Goal: Register for event/course

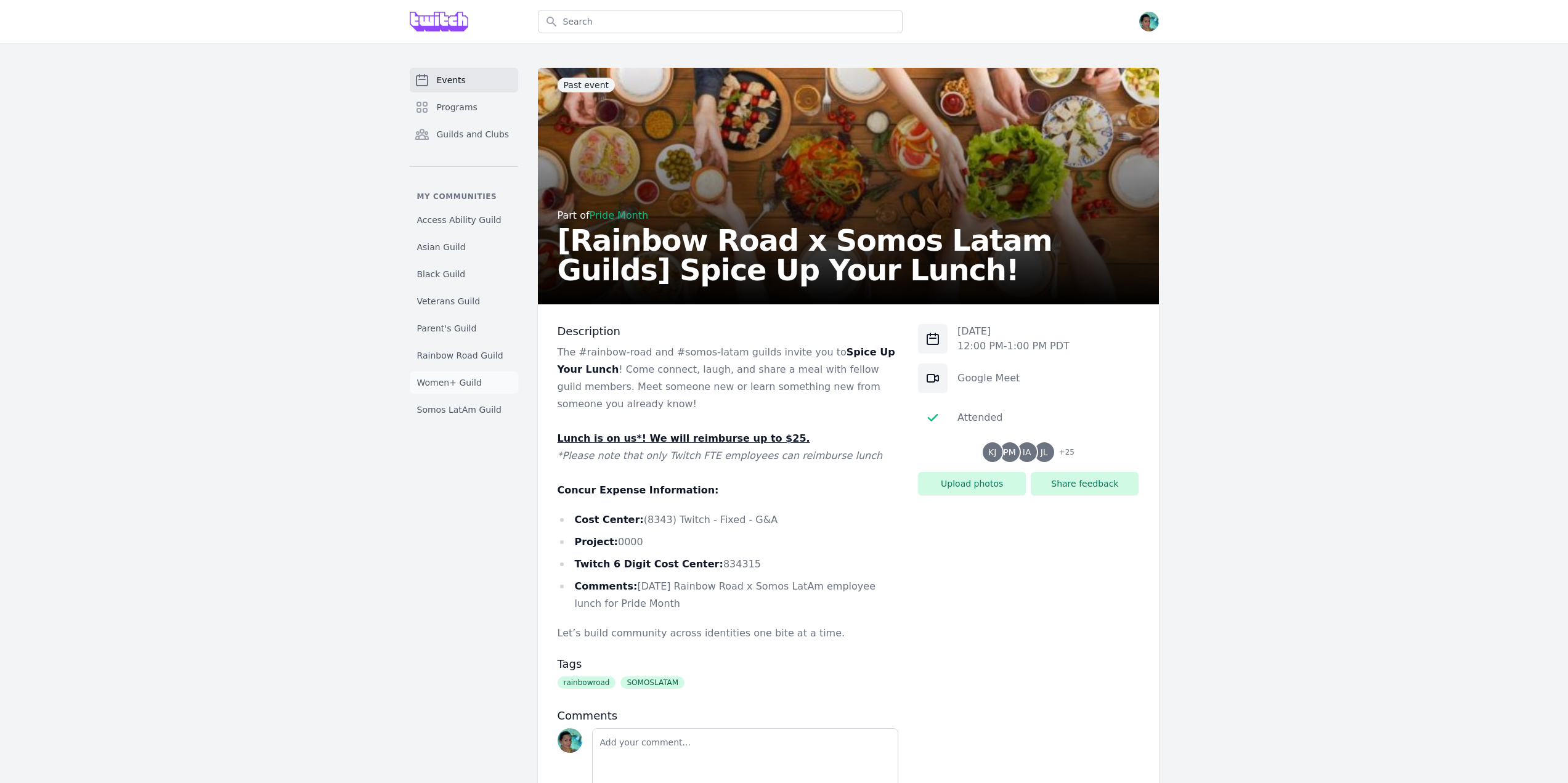
click at [453, 383] on span "Women+ Guild" at bounding box center [450, 382] width 65 height 13
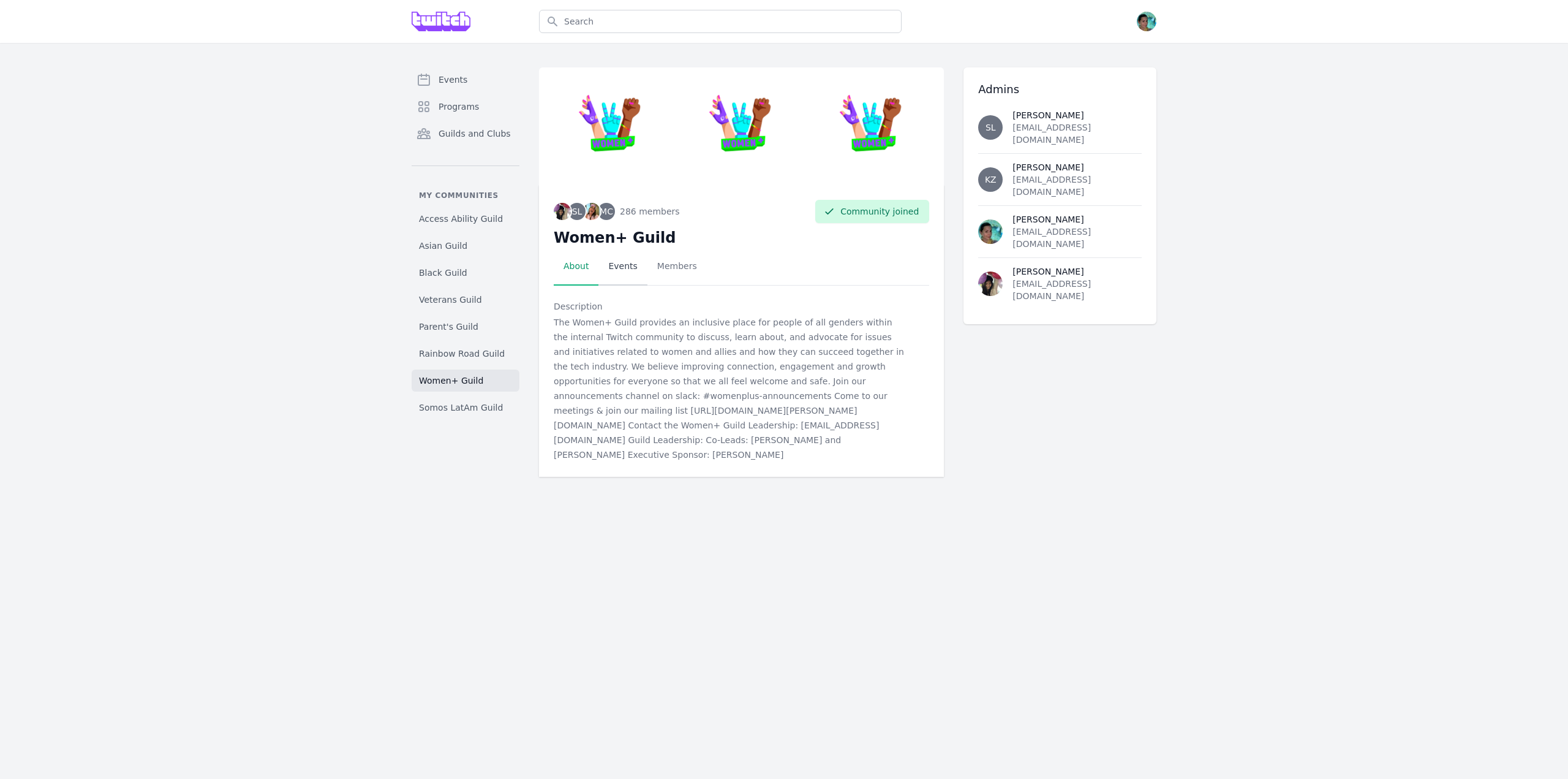
click at [616, 272] on link "Events" at bounding box center [623, 266] width 49 height 38
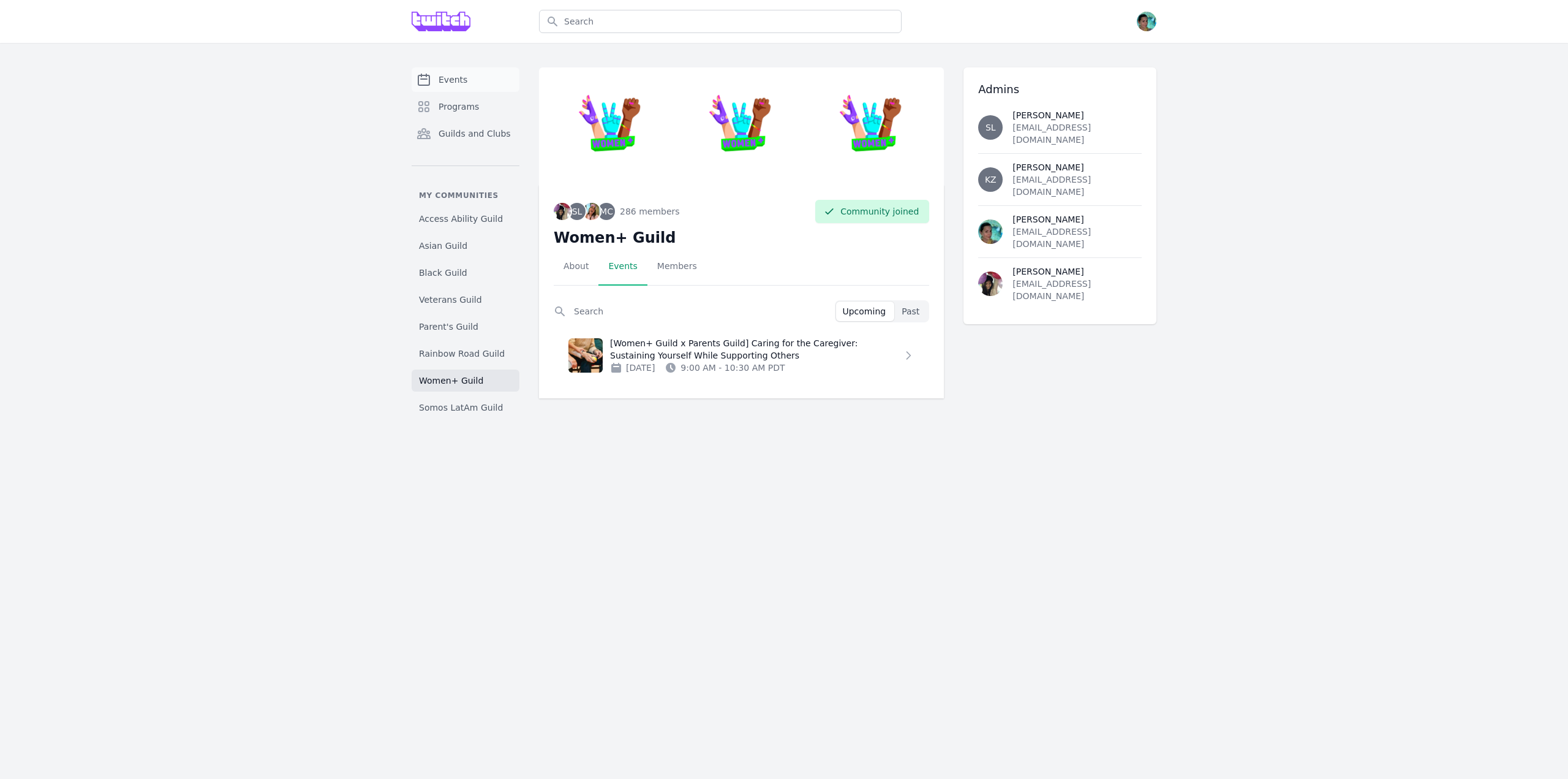
click at [469, 70] on link "Events" at bounding box center [466, 79] width 108 height 24
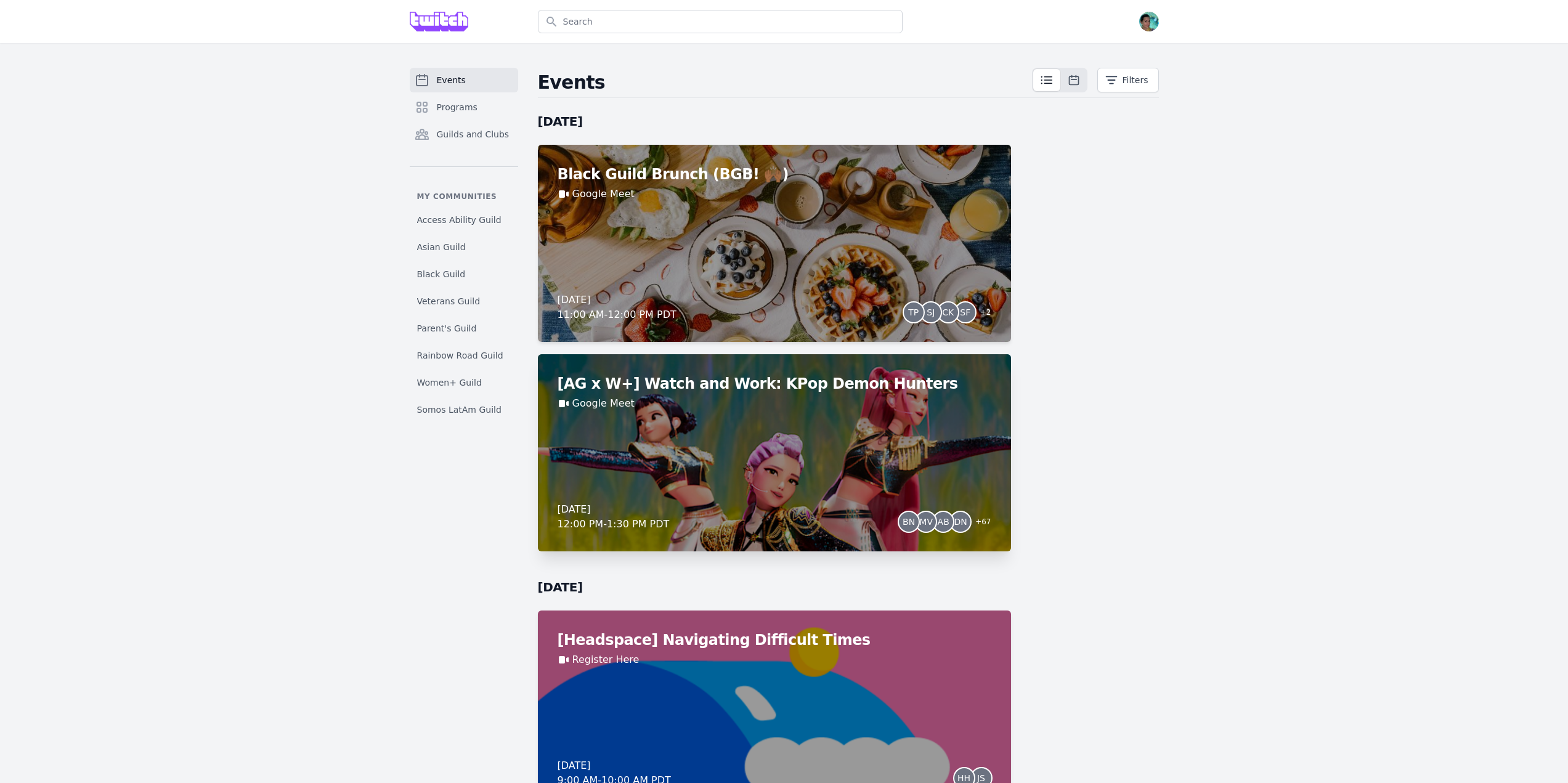
click at [831, 414] on div "[AG x W+] Watch and Work: KPop Demon Hunters Google Meet [DATE] 12:00 PM - 1:30…" at bounding box center [774, 453] width 473 height 197
